Goal: Information Seeking & Learning: Learn about a topic

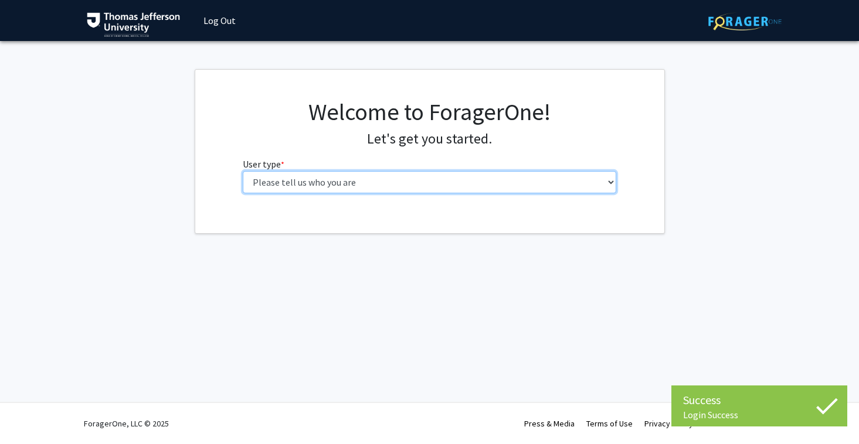
click at [288, 189] on select "Please tell us who you are Undergraduate Student Master's Student Doctoral Cand…" at bounding box center [429, 182] width 373 height 22
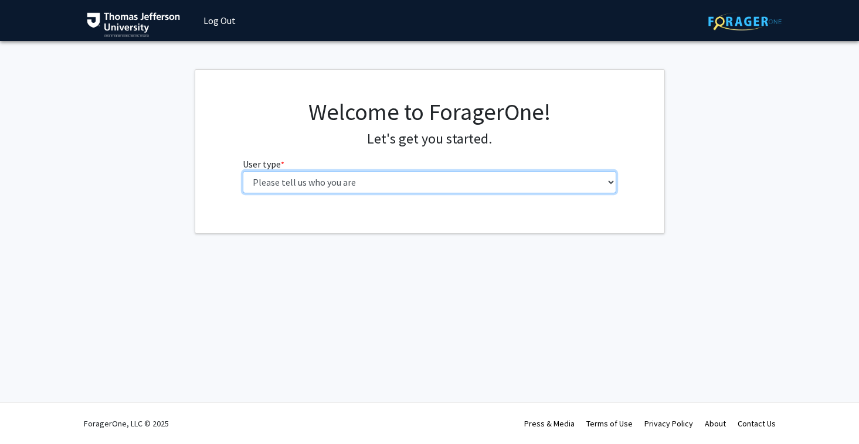
select select "3: doc"
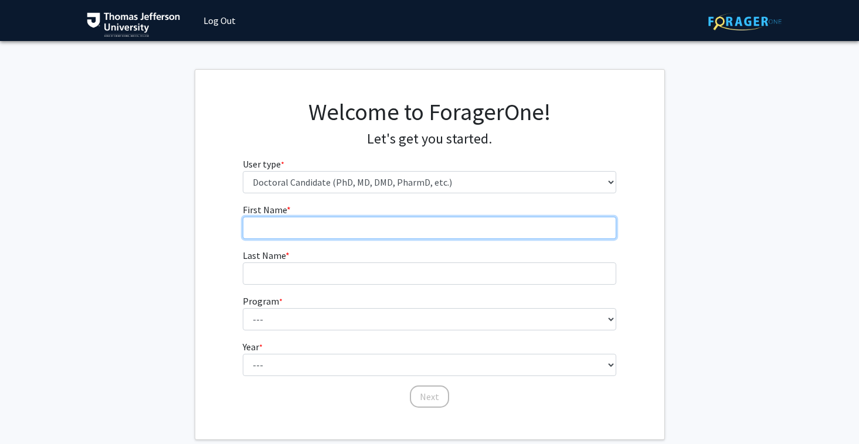
click at [319, 226] on input "First Name * required" at bounding box center [429, 228] width 373 height 22
type input "Samantha"
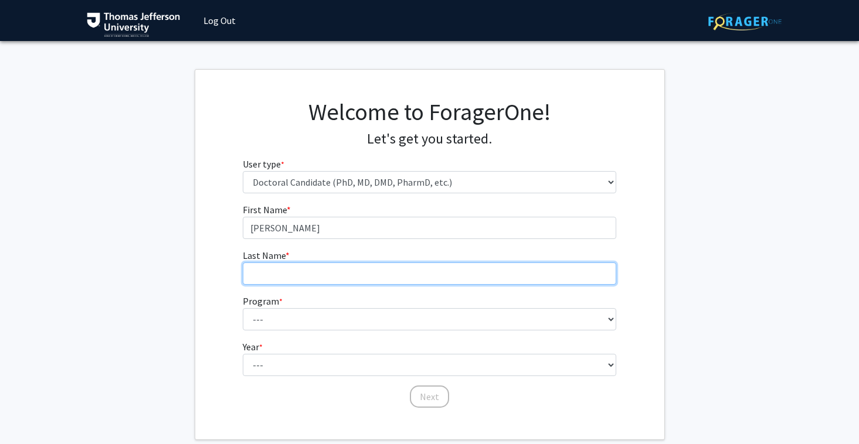
type input "Hertz"
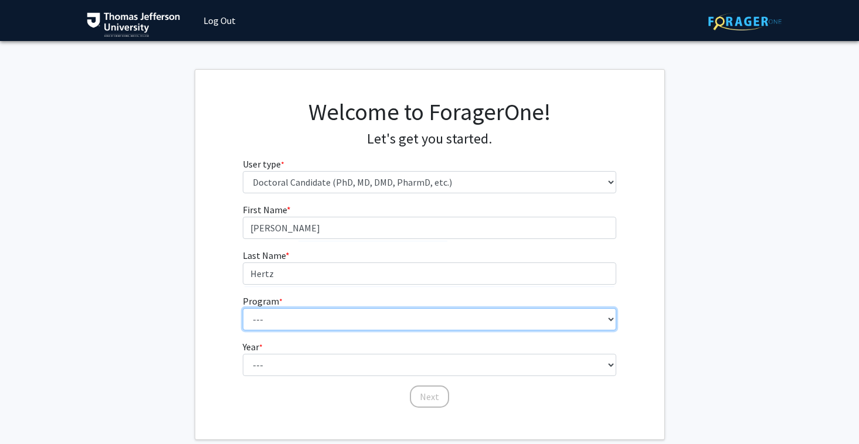
click at [320, 318] on select "--- Accelerated 3+3 BS in Health Sciences/Doctor of Occupational Therapy Accele…" at bounding box center [429, 319] width 373 height 22
select select "35: 815"
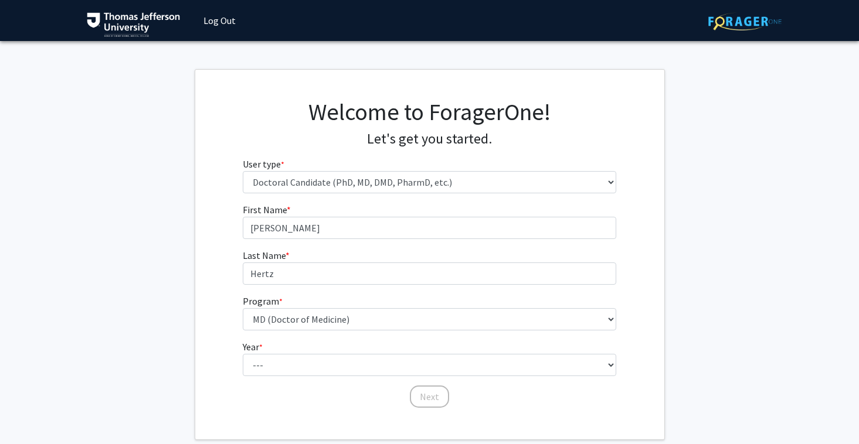
click at [285, 350] on fg-select "Year * required --- First Year Second Year Third Year Fourth Year Fifth Year Si…" at bounding box center [429, 358] width 373 height 36
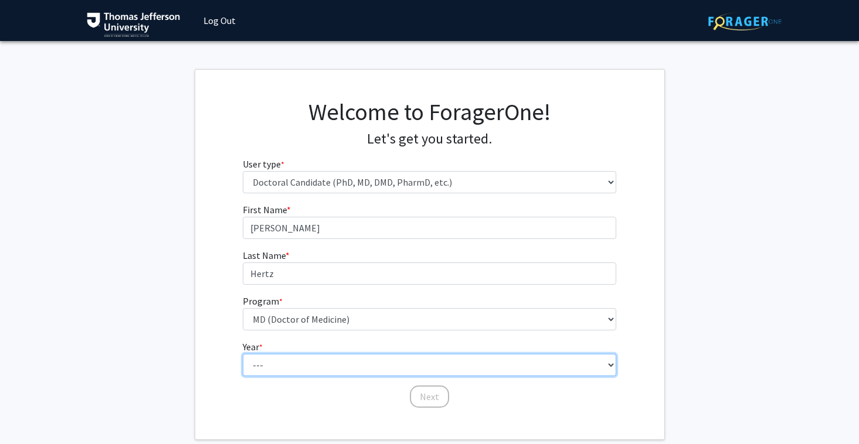
click at [284, 364] on select "--- First Year Second Year Third Year Fourth Year Fifth Year Sixth Year Seventh…" at bounding box center [429, 365] width 373 height 22
select select "1: first_year"
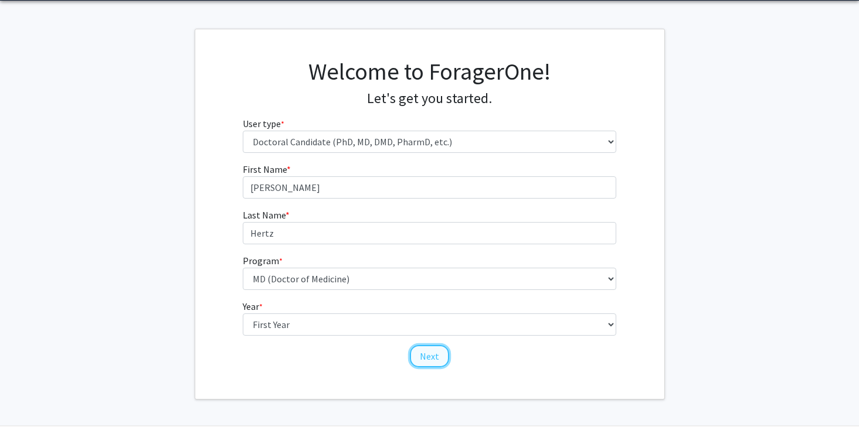
click at [414, 355] on button "Next" at bounding box center [429, 356] width 39 height 22
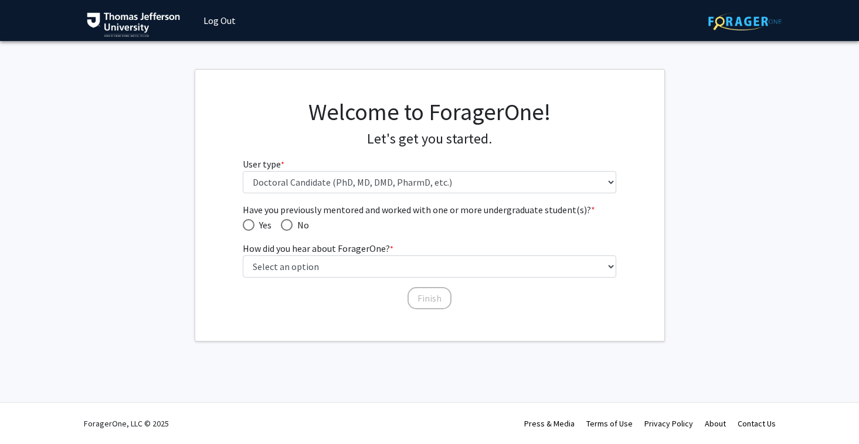
click at [303, 229] on span "No" at bounding box center [300, 225] width 16 height 14
click at [292, 229] on input "No" at bounding box center [287, 225] width 12 height 12
radio input "true"
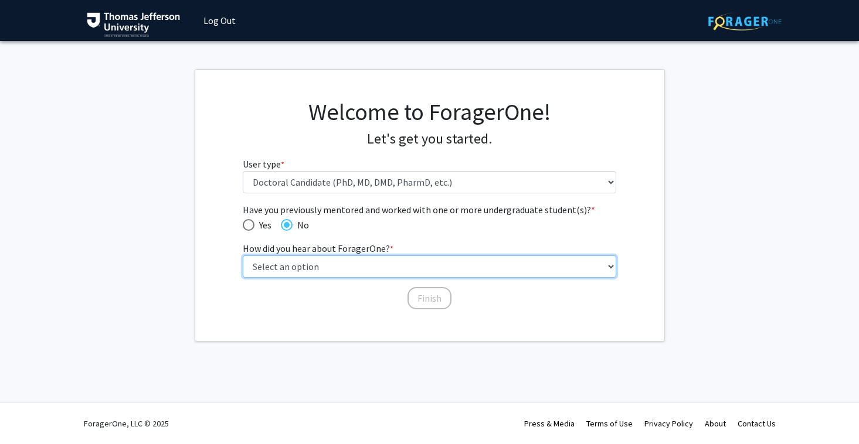
click at [345, 275] on select "Select an option Peer/student recommendation Faculty/staff recommendation Unive…" at bounding box center [429, 267] width 373 height 22
select select "2: faculty_recommendation"
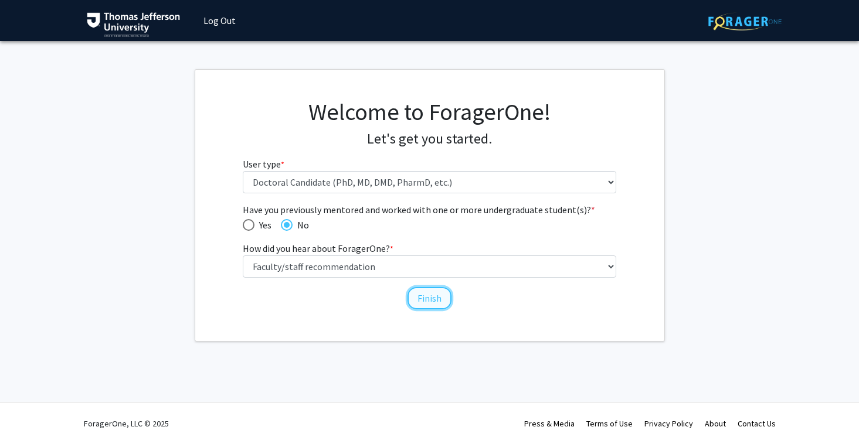
click at [430, 296] on button "Finish" at bounding box center [429, 298] width 44 height 22
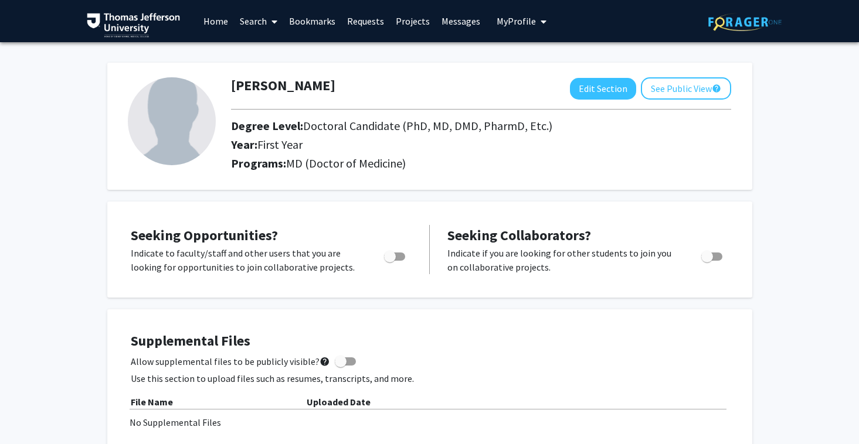
click at [409, 22] on link "Projects" at bounding box center [413, 21] width 46 height 41
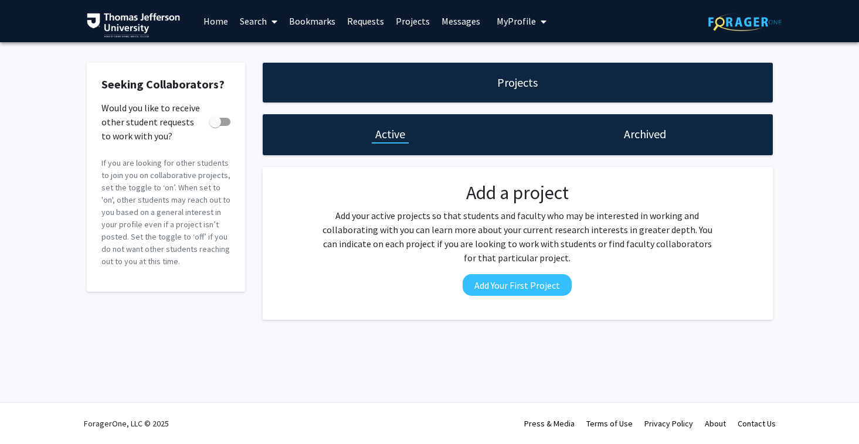
click at [243, 18] on link "Search" at bounding box center [258, 21] width 49 height 41
click at [268, 57] on span "Faculty/Staff" at bounding box center [277, 53] width 86 height 23
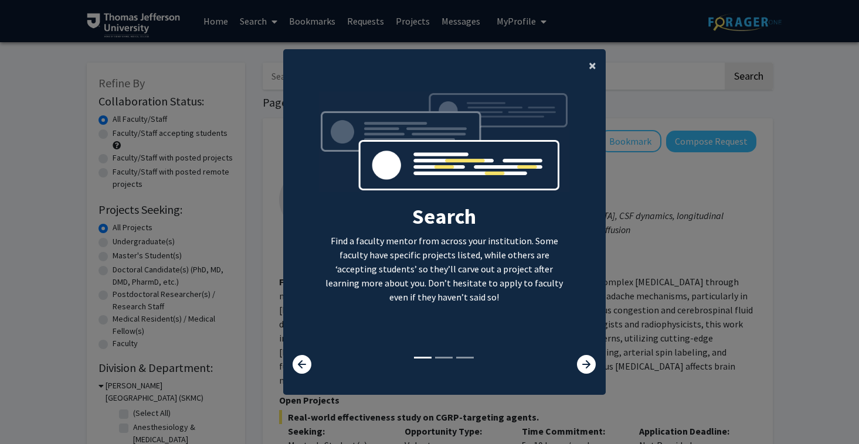
click at [587, 63] on button "×" at bounding box center [592, 65] width 26 height 33
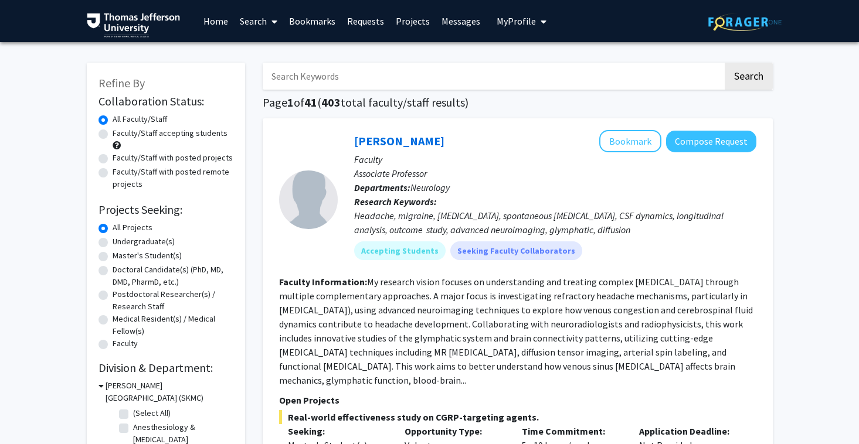
click at [366, 75] on input "Search Keywords" at bounding box center [493, 76] width 460 height 27
click at [724, 63] on button "Search" at bounding box center [748, 76] width 48 height 27
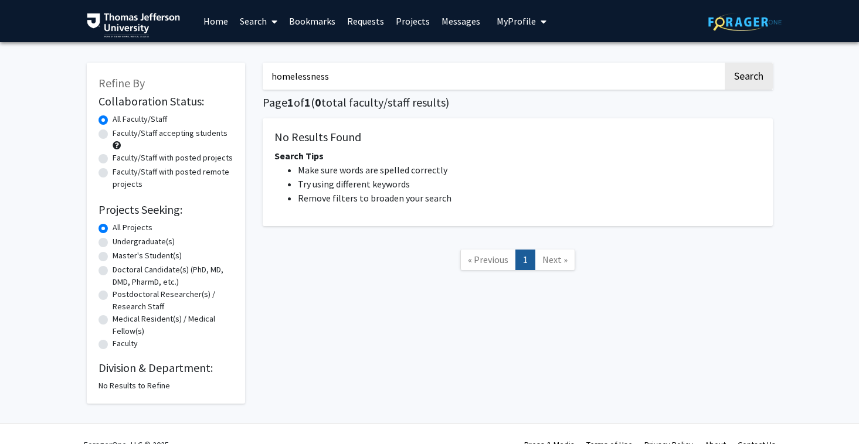
drag, startPoint x: 336, startPoint y: 74, endPoint x: 249, endPoint y: 70, distance: 86.8
click at [249, 70] on div "Refine By Collaboration Status: Collaboration Status All Faculty/Staff Collabor…" at bounding box center [429, 227] width 703 height 353
click at [724, 63] on button "Search" at bounding box center [748, 76] width 48 height 27
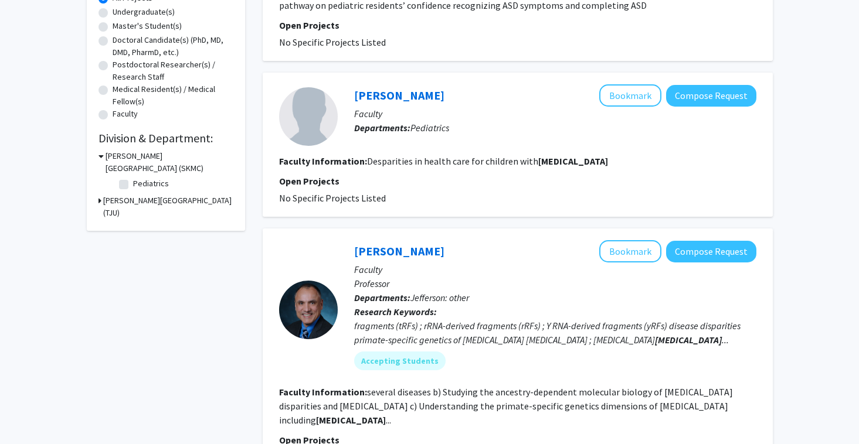
scroll to position [231, 0]
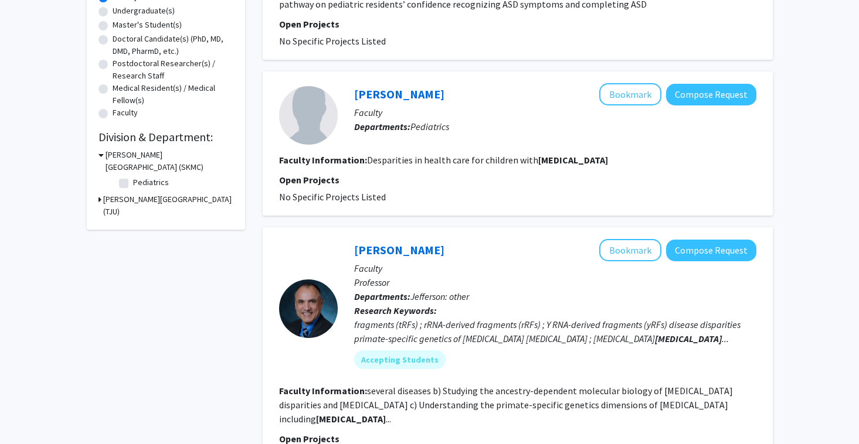
click at [417, 148] on fg-search-faculty "Matthew Di Guglielmo Bookmark Compose Request Faculty Departments: Pediatrics F…" at bounding box center [517, 143] width 477 height 121
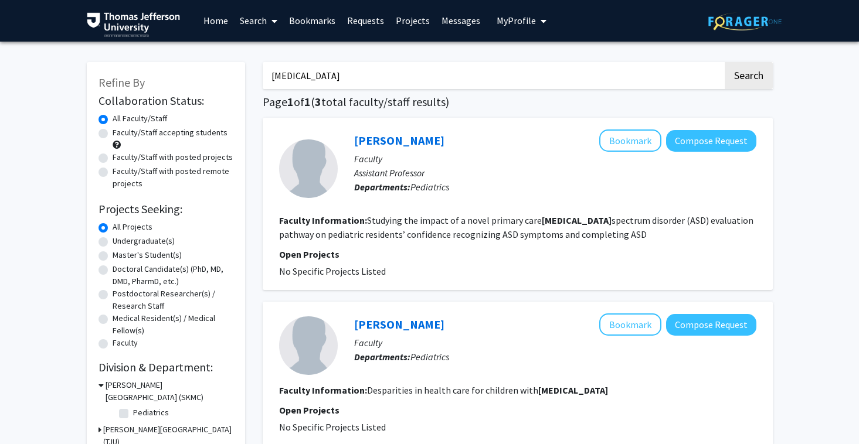
scroll to position [0, 0]
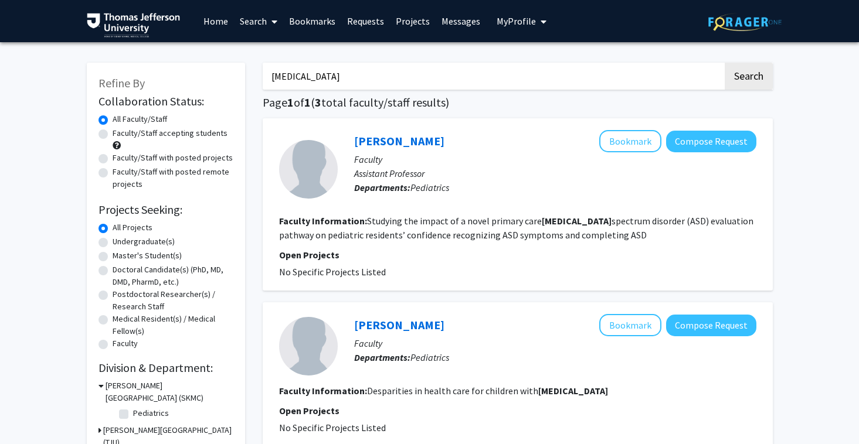
drag, startPoint x: 374, startPoint y: 74, endPoint x: 223, endPoint y: 74, distance: 150.6
click at [223, 74] on div "Refine By Collaboration Status: Collaboration Status All Faculty/Staff Collabor…" at bounding box center [429, 412] width 703 height 723
type input "drug"
click at [724, 63] on button "Search" at bounding box center [748, 76] width 48 height 27
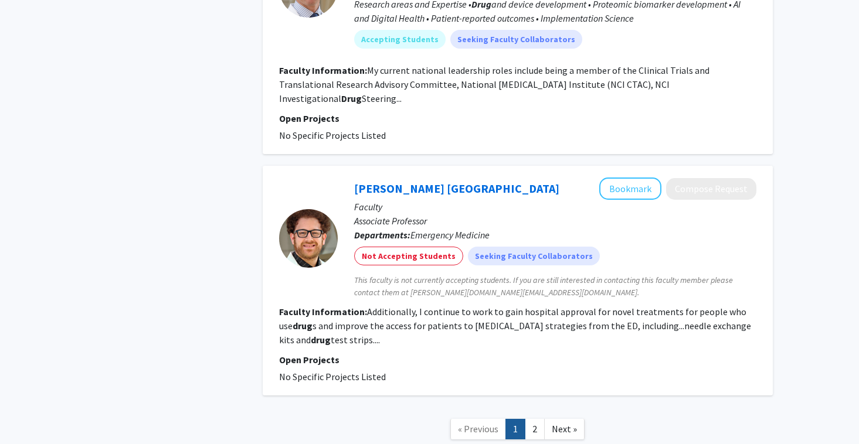
scroll to position [2569, 0]
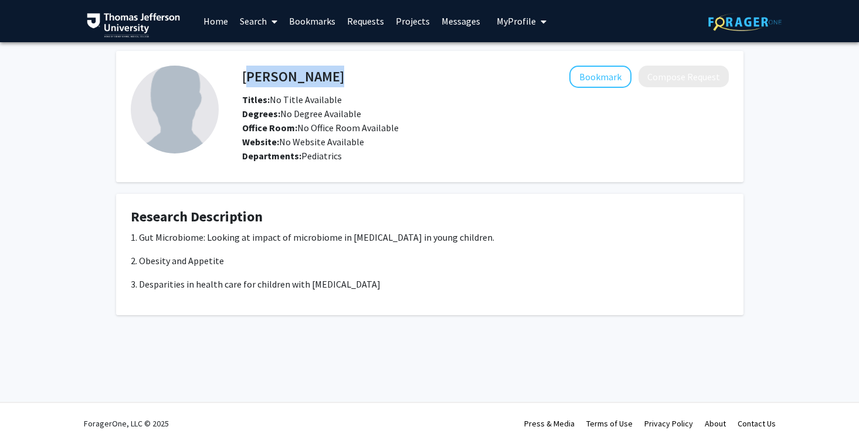
drag, startPoint x: 244, startPoint y: 74, endPoint x: 400, endPoint y: 77, distance: 156.5
click at [400, 77] on div "Matthew Di Guglielmo Bookmark Compose Request" at bounding box center [485, 77] width 504 height 22
copy h4 "Matthew Di Guglielmo"
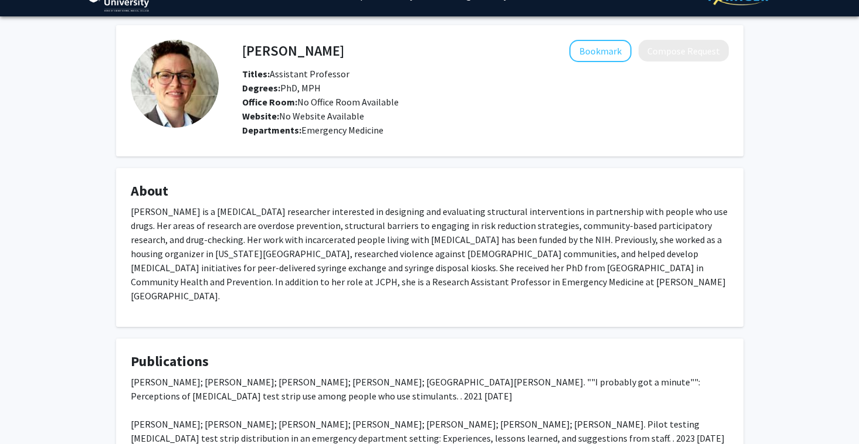
scroll to position [32, 0]
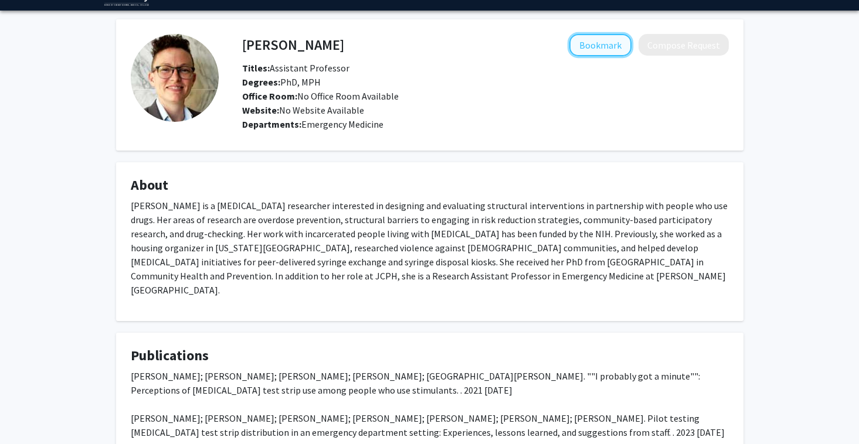
click at [602, 40] on button "Bookmark" at bounding box center [600, 45] width 62 height 22
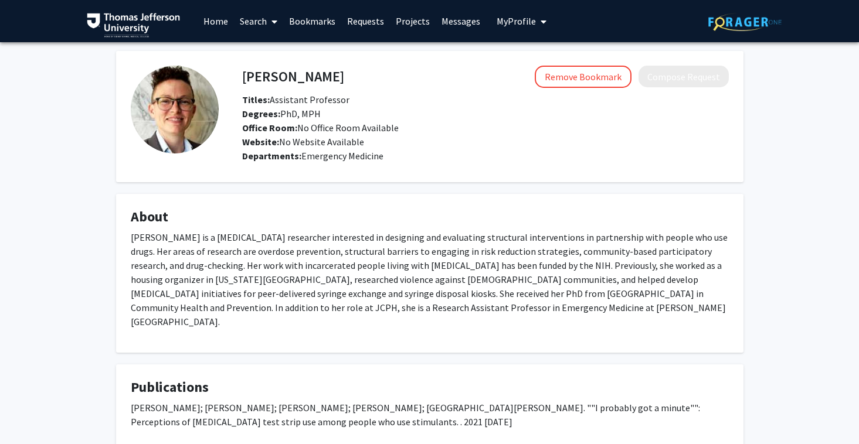
click at [252, 22] on link "Search" at bounding box center [258, 21] width 49 height 41
click at [260, 43] on span "Faculty/Staff" at bounding box center [277, 53] width 86 height 23
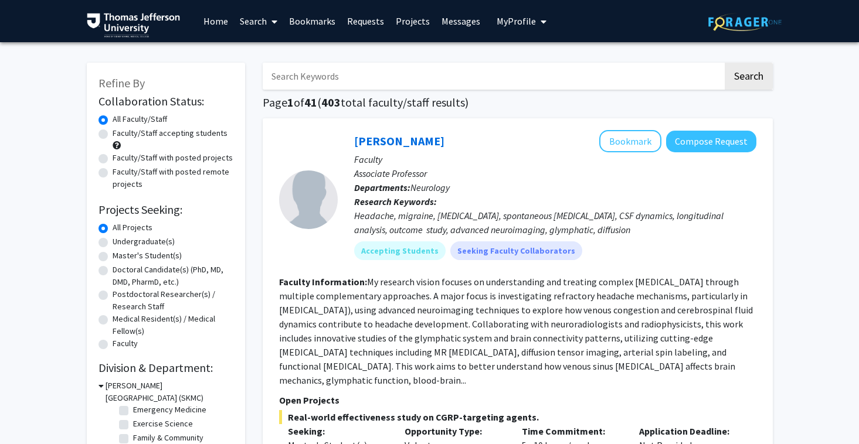
click at [369, 83] on input "Search Keywords" at bounding box center [493, 76] width 460 height 27
type input "mental"
click at [724, 63] on button "Search" at bounding box center [748, 76] width 48 height 27
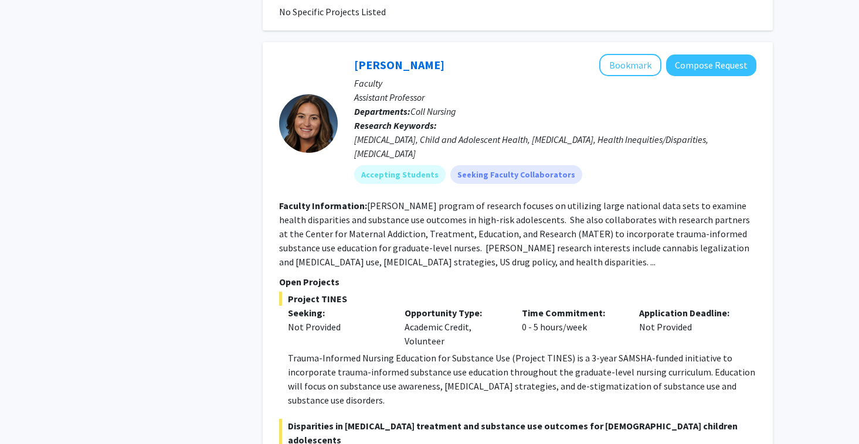
scroll to position [1079, 0]
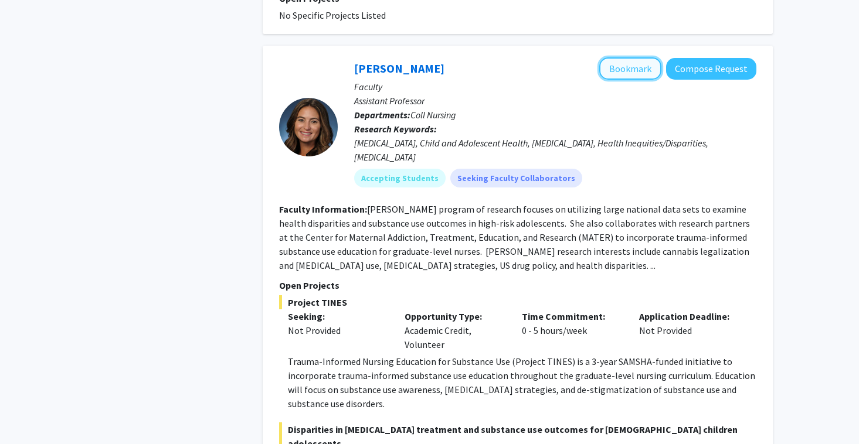
click at [624, 57] on button "Bookmark" at bounding box center [630, 68] width 62 height 22
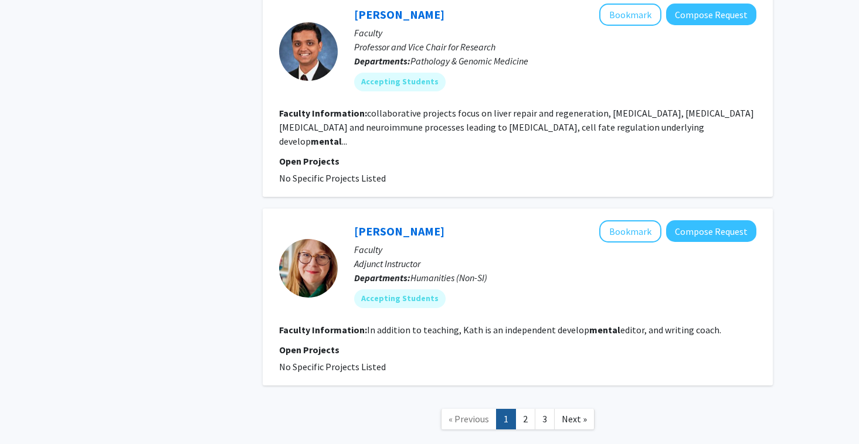
scroll to position [2917, 0]
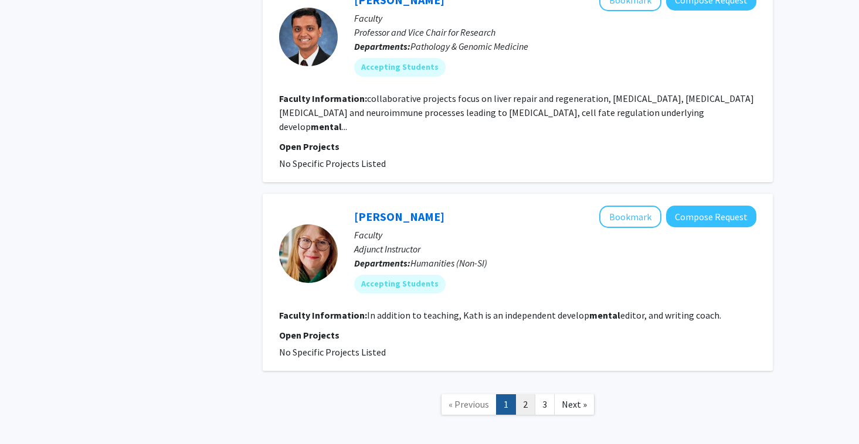
click at [523, 394] on link "2" at bounding box center [525, 404] width 20 height 21
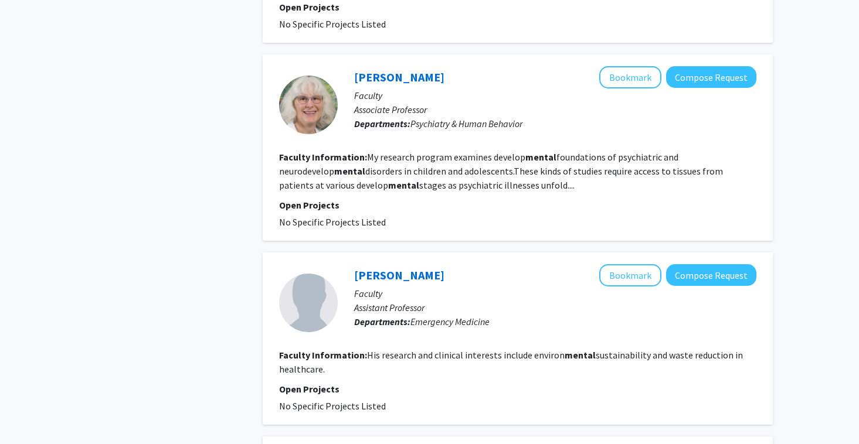
scroll to position [804, 0]
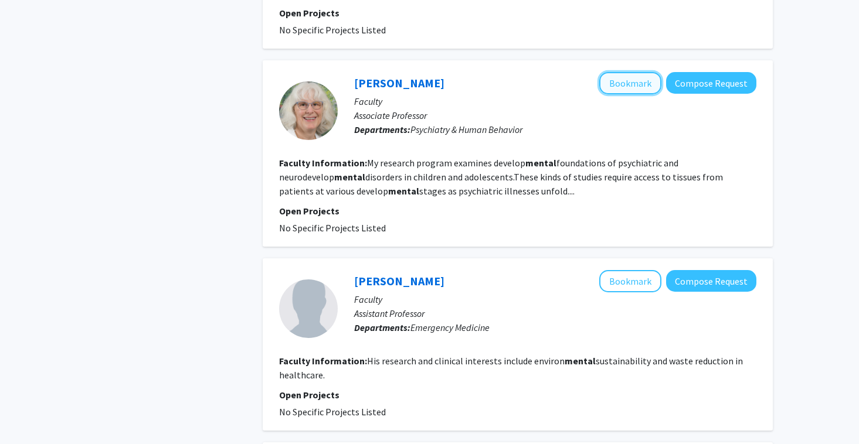
click at [628, 72] on button "Bookmark" at bounding box center [630, 83] width 62 height 22
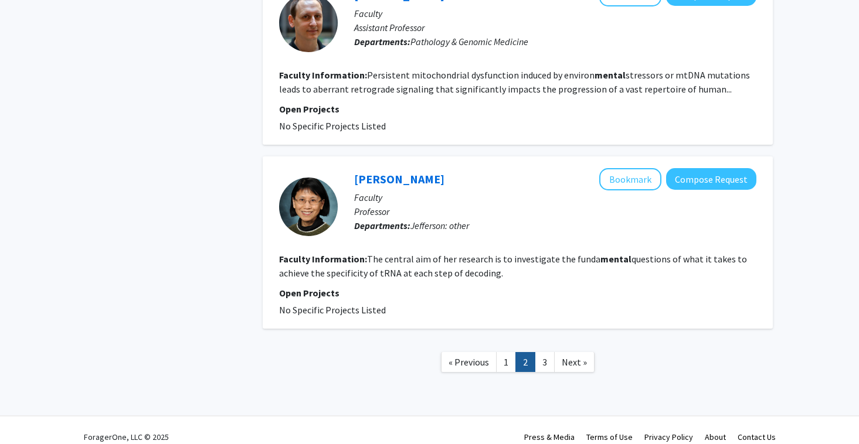
scroll to position [1834, 0]
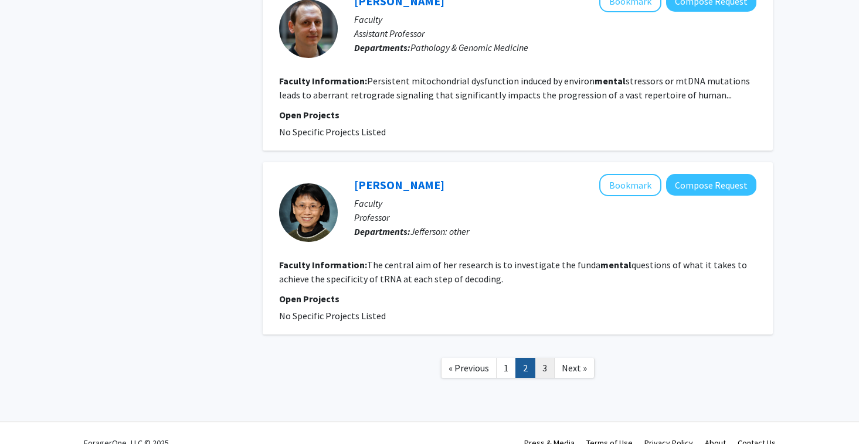
click at [536, 359] on link "3" at bounding box center [545, 368] width 20 height 21
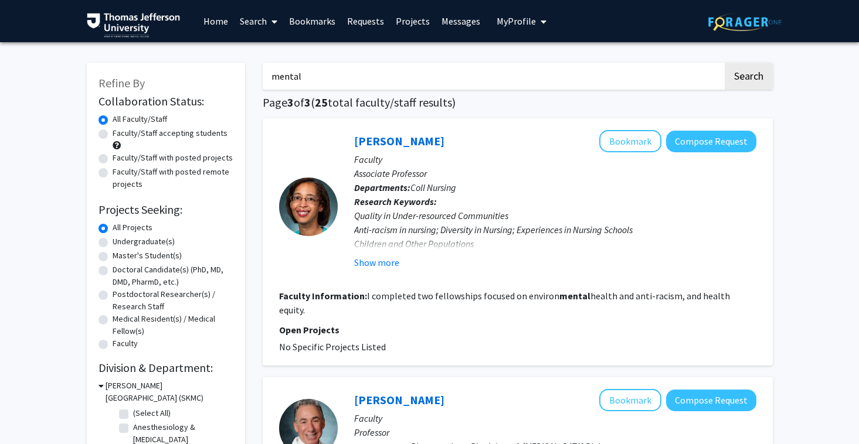
click at [327, 24] on link "Bookmarks" at bounding box center [312, 21] width 58 height 41
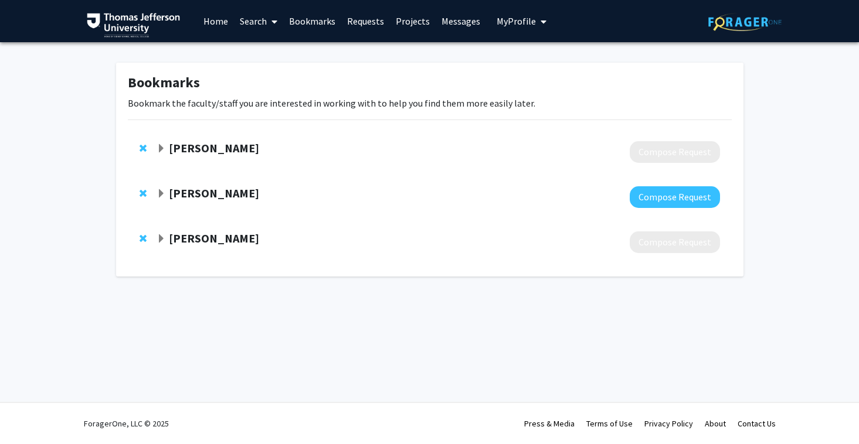
click at [160, 189] on span "Expand Jennie Ryan Bookmark" at bounding box center [160, 193] width 9 height 9
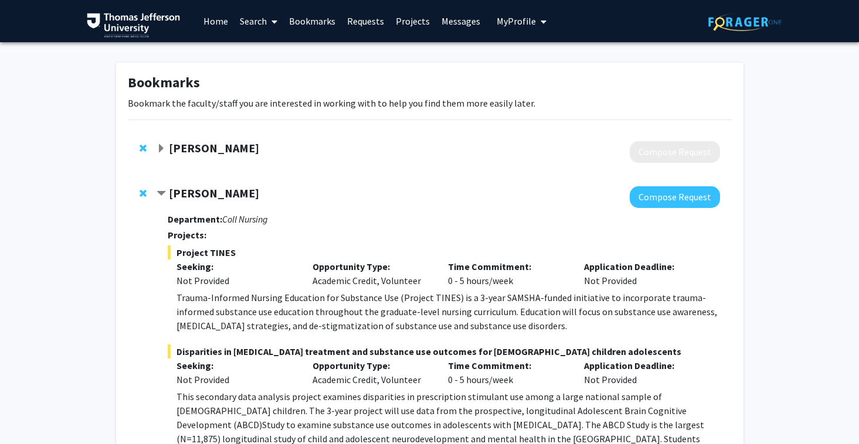
click at [195, 193] on strong "[PERSON_NAME]" at bounding box center [214, 193] width 90 height 15
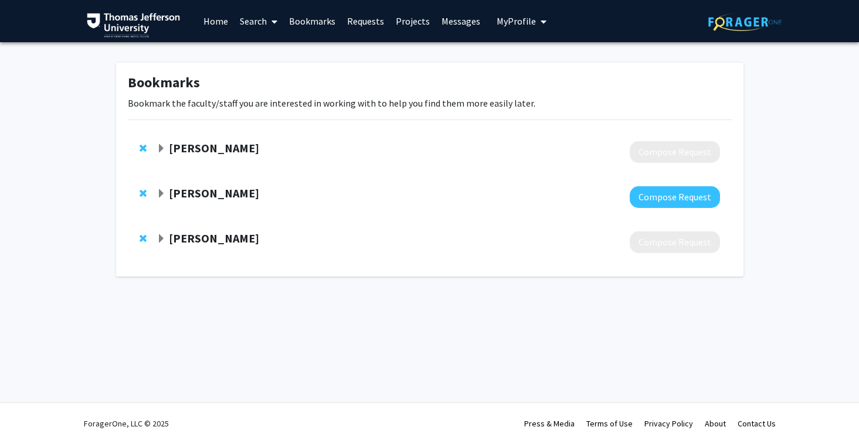
click at [195, 193] on strong "[PERSON_NAME]" at bounding box center [214, 193] width 90 height 15
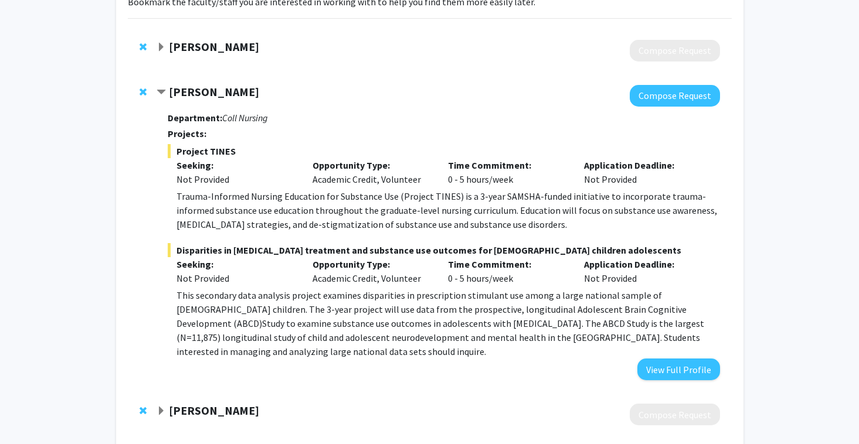
scroll to position [111, 0]
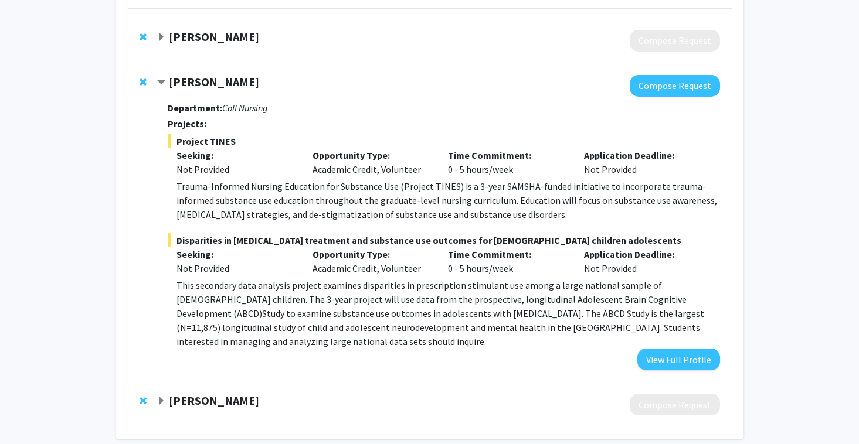
click at [162, 33] on span "Expand Megan Reed Bookmark" at bounding box center [160, 37] width 9 height 9
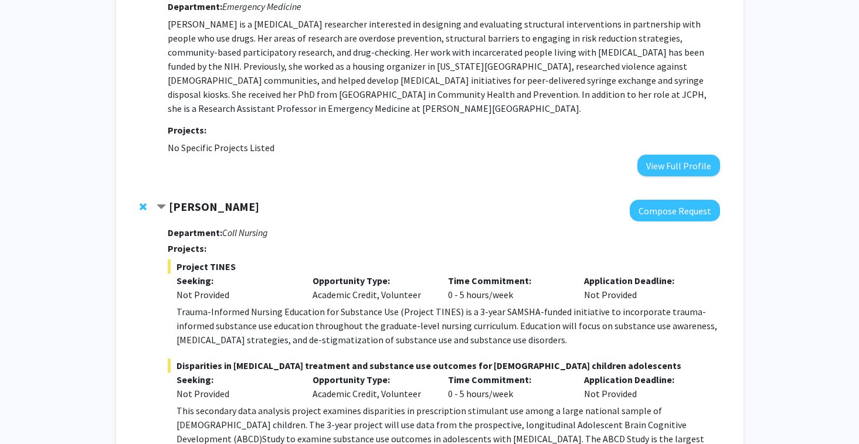
scroll to position [321, 0]
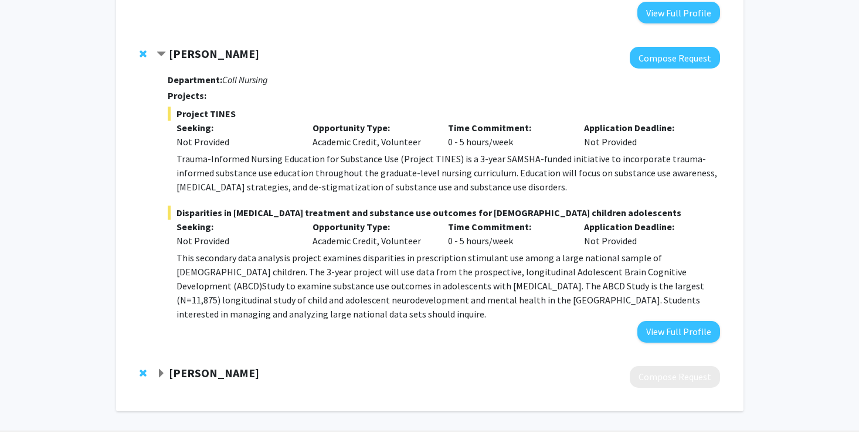
click at [168, 366] on div "[PERSON_NAME]" at bounding box center [282, 373] width 253 height 15
click at [182, 366] on strong "[PERSON_NAME]" at bounding box center [214, 373] width 90 height 15
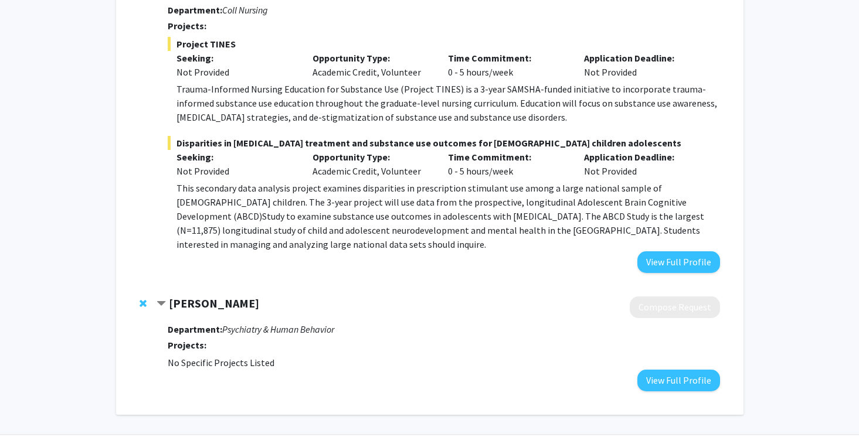
scroll to position [394, 0]
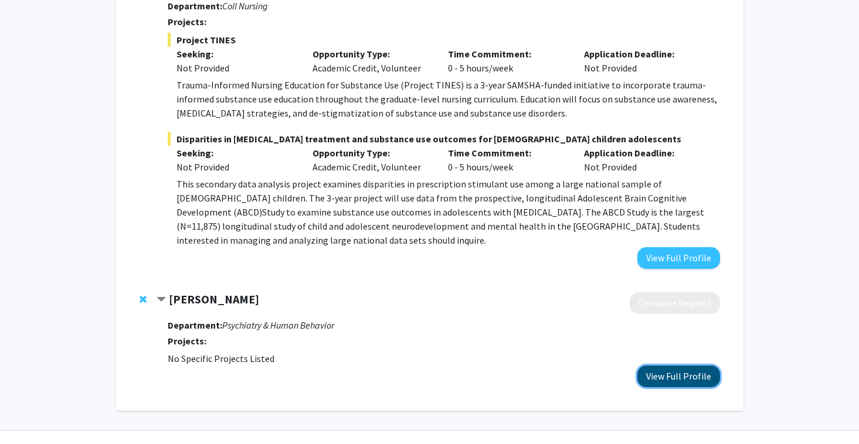
click at [675, 366] on button "View Full Profile" at bounding box center [678, 377] width 83 height 22
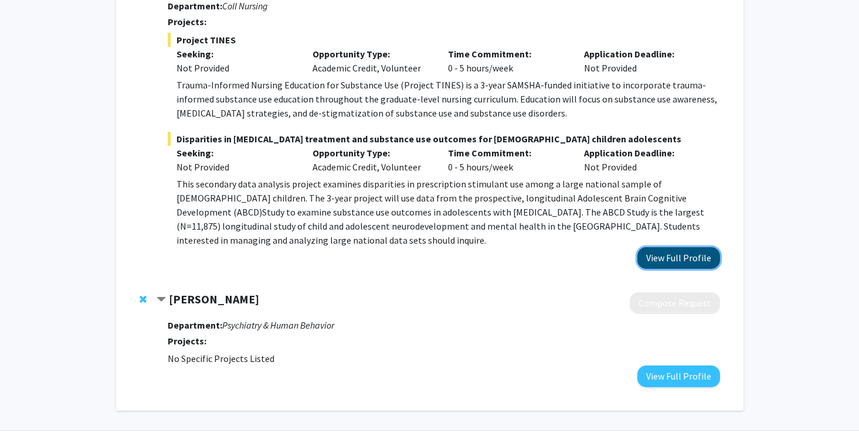
click at [670, 247] on button "View Full Profile" at bounding box center [678, 258] width 83 height 22
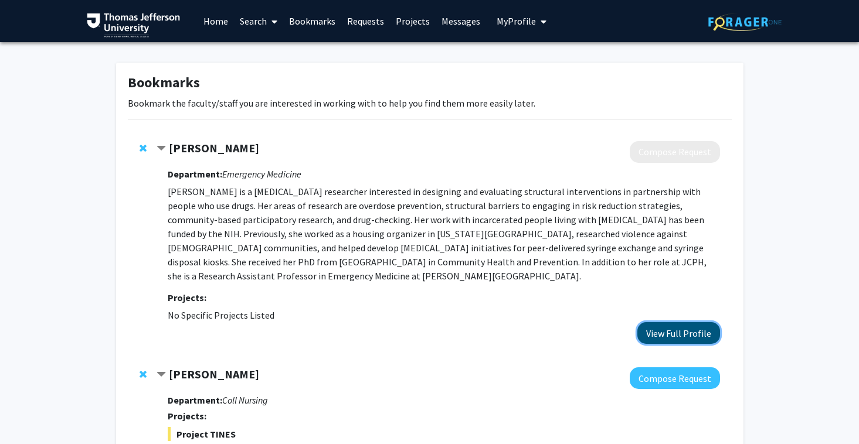
click at [655, 322] on button "View Full Profile" at bounding box center [678, 333] width 83 height 22
click at [249, 34] on link "Search" at bounding box center [258, 21] width 49 height 41
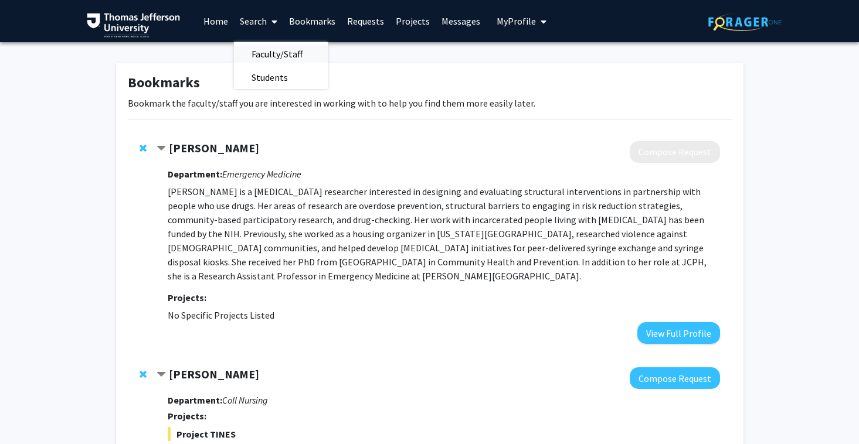
click at [273, 52] on span "Faculty/Staff" at bounding box center [277, 53] width 86 height 23
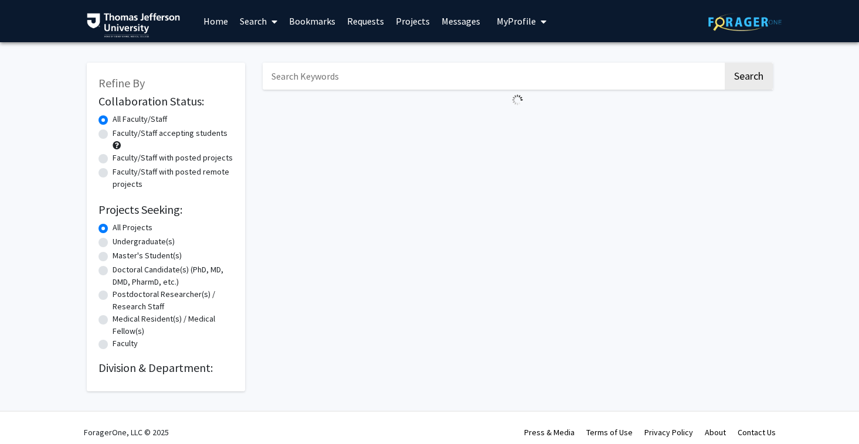
click at [326, 91] on fg-loading at bounding box center [518, 100] width 510 height 21
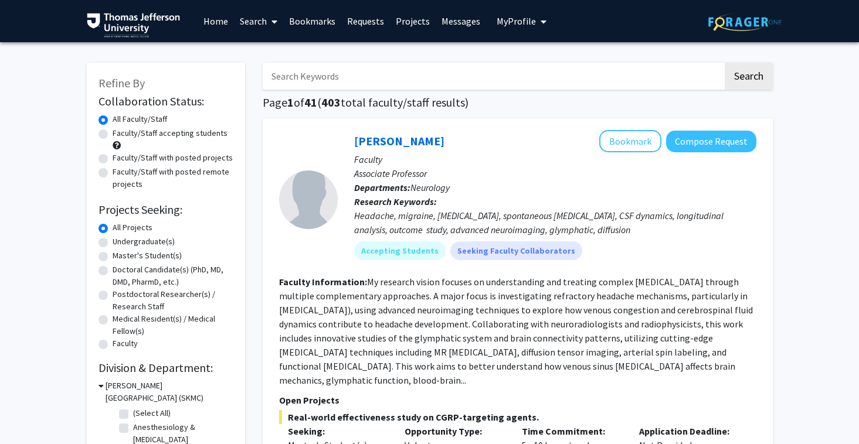
click at [321, 85] on input "Search Keywords" at bounding box center [493, 76] width 460 height 27
type input "u"
type input "neurology"
click at [724, 63] on button "Search" at bounding box center [748, 76] width 48 height 27
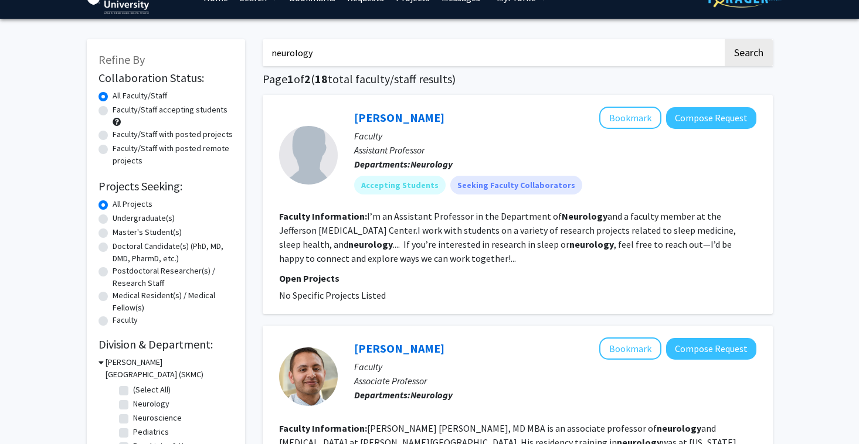
scroll to position [25, 0]
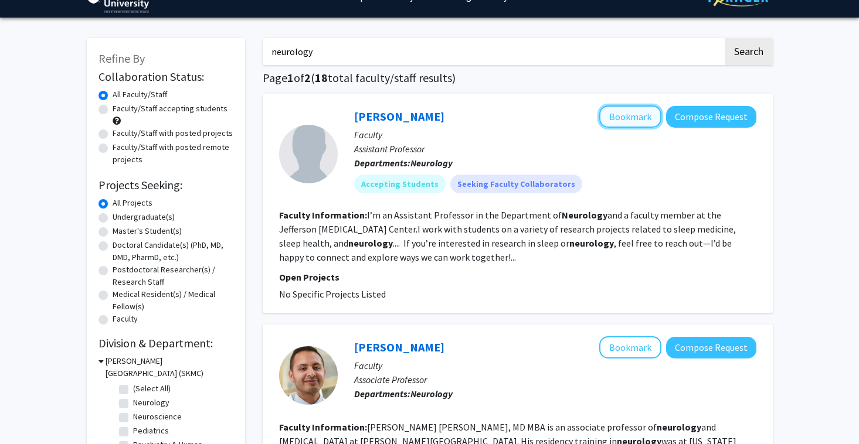
click at [628, 113] on button "Bookmark" at bounding box center [630, 116] width 62 height 22
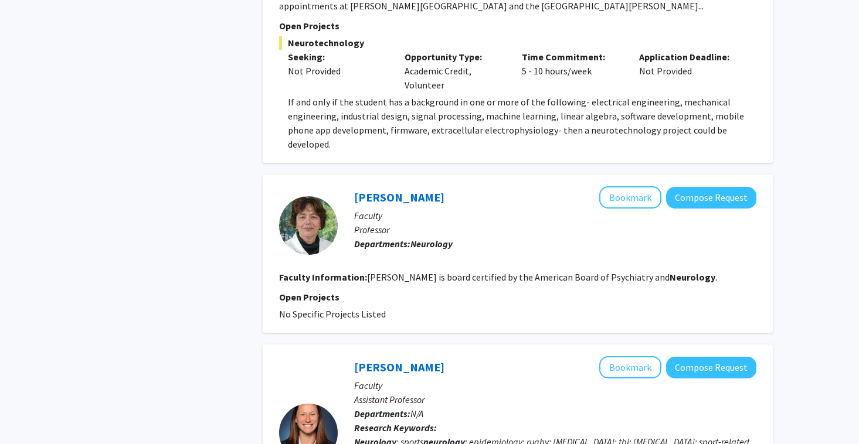
scroll to position [692, 0]
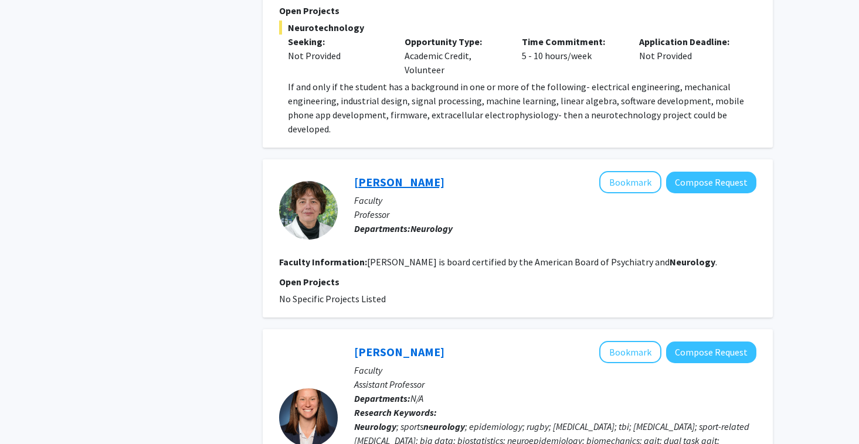
click at [404, 189] on link "[PERSON_NAME]" at bounding box center [399, 182] width 90 height 15
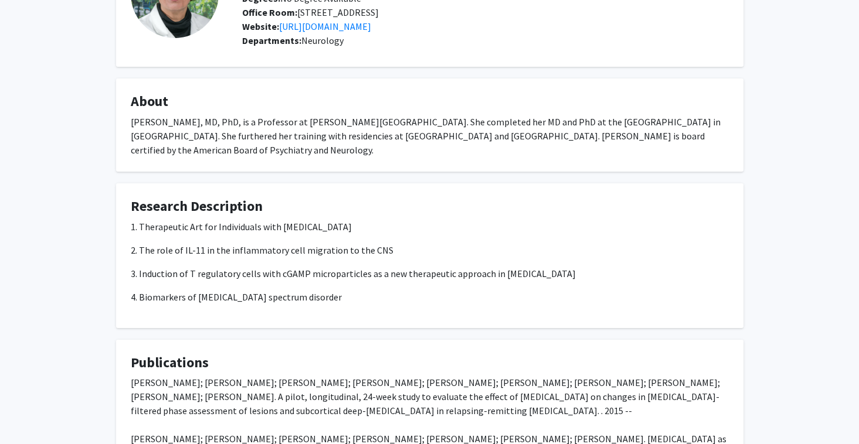
scroll to position [134, 0]
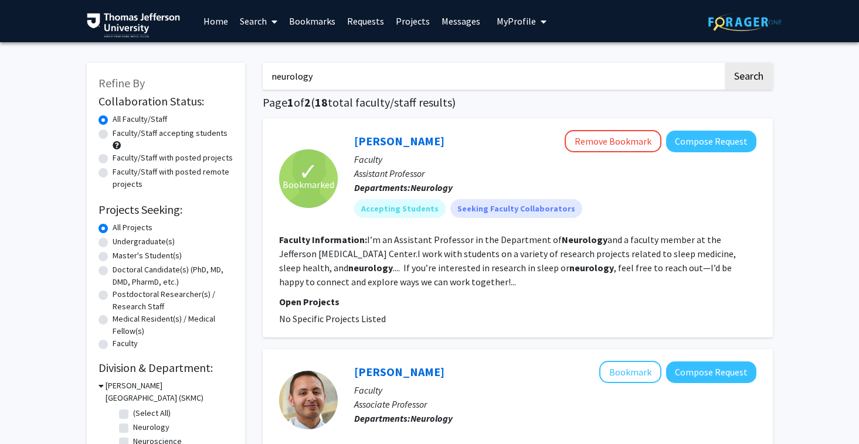
drag, startPoint x: 346, startPoint y: 72, endPoint x: 212, endPoint y: 72, distance: 134.8
type input "asd"
click at [724, 63] on button "Search" at bounding box center [748, 76] width 48 height 27
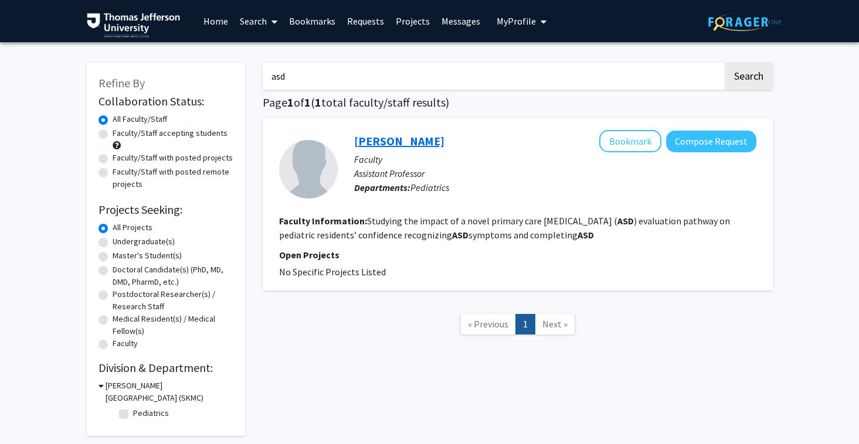
click at [410, 147] on link "[PERSON_NAME]" at bounding box center [399, 141] width 90 height 15
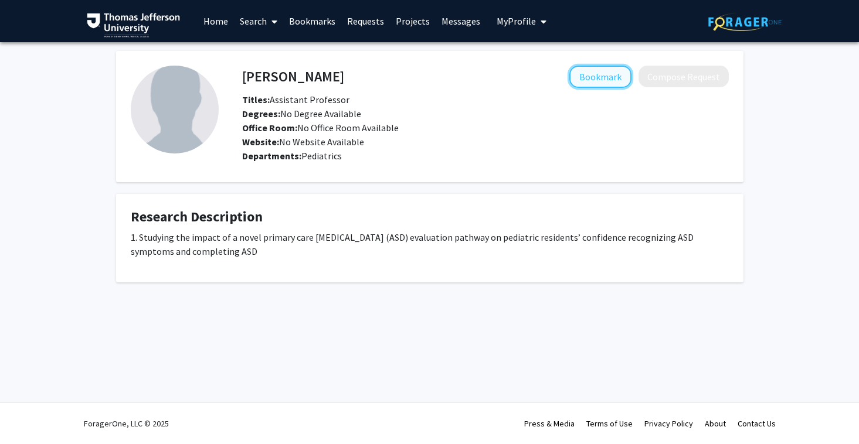
click at [601, 77] on button "Bookmark" at bounding box center [600, 77] width 62 height 22
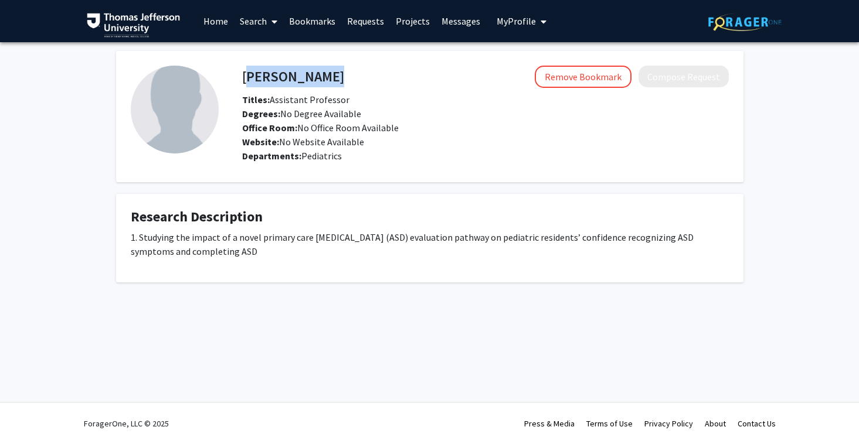
drag, startPoint x: 243, startPoint y: 72, endPoint x: 346, endPoint y: 76, distance: 103.2
click at [346, 76] on div "[PERSON_NAME] Remove Bookmark Compose Request" at bounding box center [485, 77] width 504 height 22
copy h4 "[PERSON_NAME]"
click at [549, 298] on div "[PERSON_NAME] Remove Bookmark Compose Request Titles: Assistant Professor Degre…" at bounding box center [429, 181] width 859 height 278
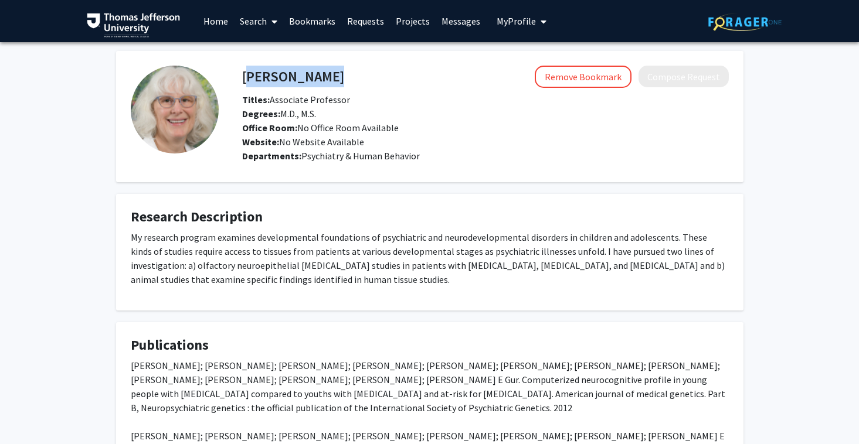
drag, startPoint x: 389, startPoint y: 74, endPoint x: 242, endPoint y: 72, distance: 146.5
click at [243, 72] on div "Karin Borgmann-Winter Remove Bookmark Compose Request" at bounding box center [485, 77] width 504 height 22
copy h4 "Karin Borgmann-Winter"
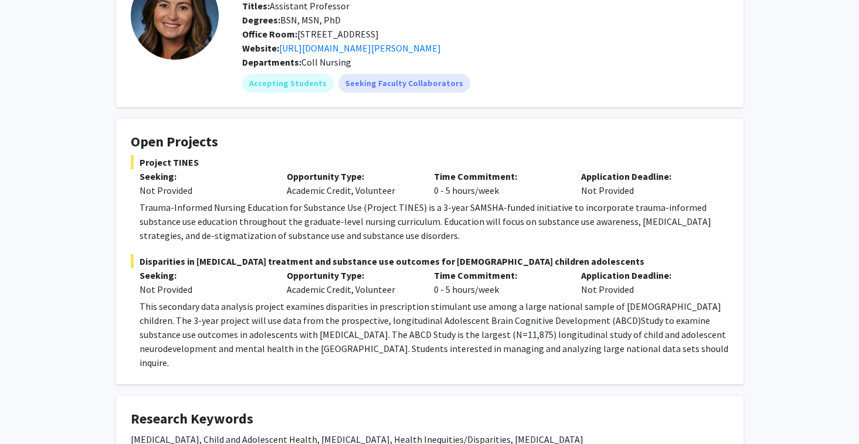
scroll to position [57, 0]
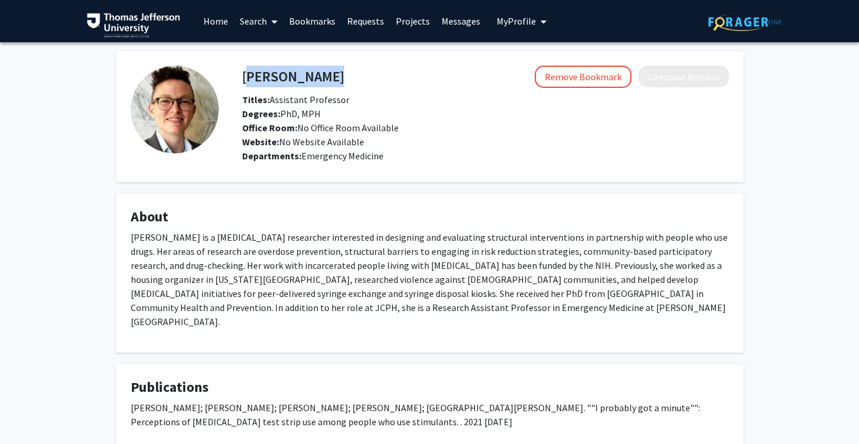
drag, startPoint x: 241, startPoint y: 80, endPoint x: 328, endPoint y: 78, distance: 86.2
click at [328, 78] on div "[PERSON_NAME] Remove Bookmark Compose Request" at bounding box center [485, 77] width 504 height 22
copy h4 "[PERSON_NAME]"
